Goal: Task Accomplishment & Management: Manage account settings

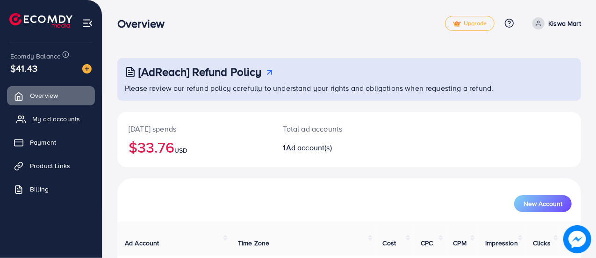
click at [60, 120] on span "My ad accounts" at bounding box center [56, 118] width 48 height 9
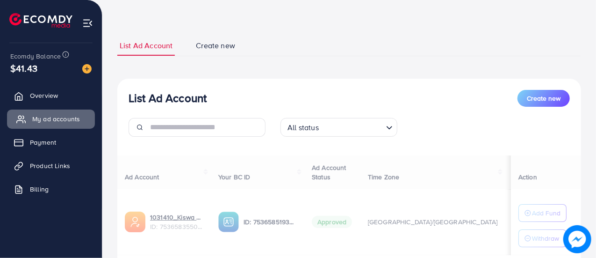
scroll to position [42, 0]
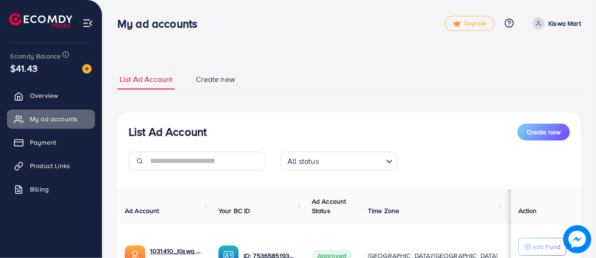
click at [300, 42] on div "**********" at bounding box center [349, 178] width 494 height 356
